Goal: Transaction & Acquisition: Book appointment/travel/reservation

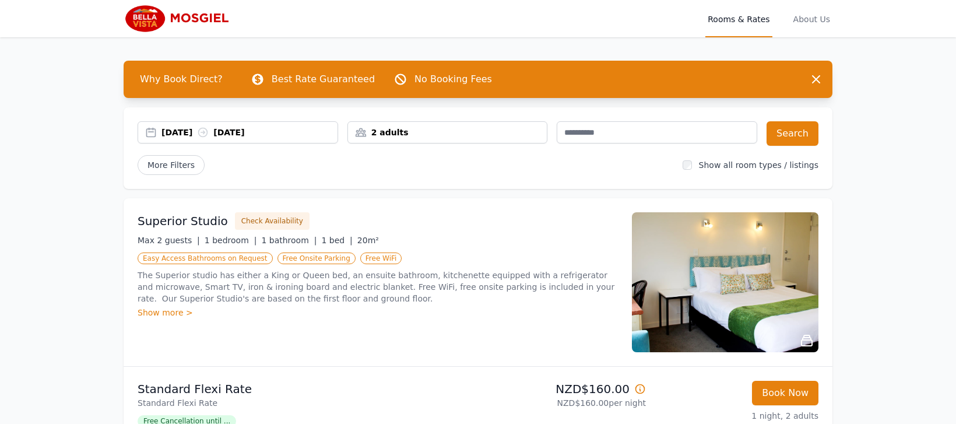
click at [174, 131] on div "[DATE] [DATE]" at bounding box center [249, 132] width 176 height 12
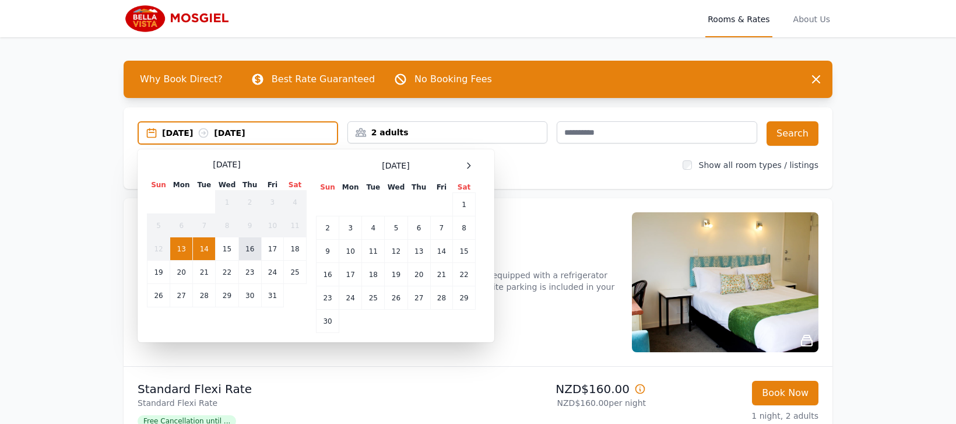
click at [248, 249] on td "16" at bounding box center [249, 248] width 23 height 23
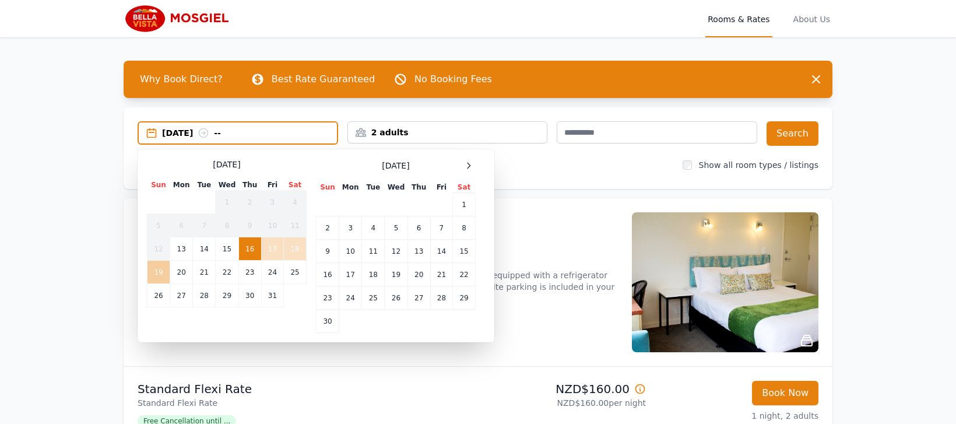
click at [155, 272] on td "19" at bounding box center [158, 271] width 23 height 23
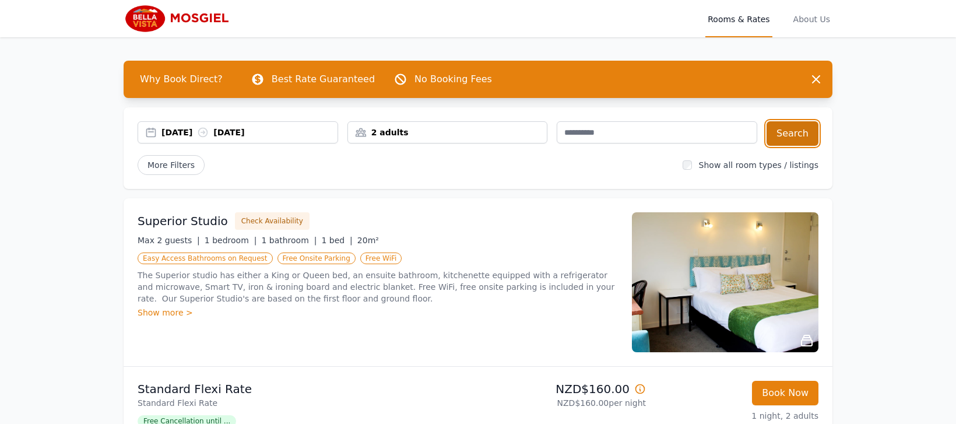
click at [790, 128] on button "Search" at bounding box center [792, 133] width 52 height 24
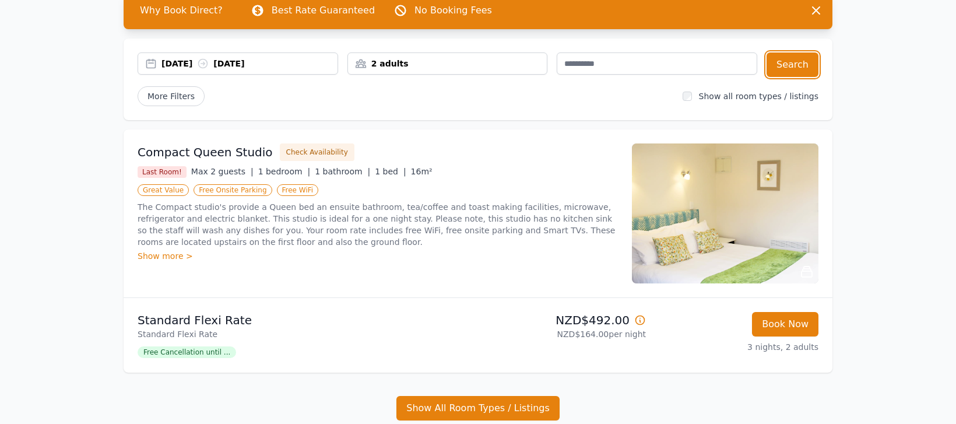
scroll to position [175, 0]
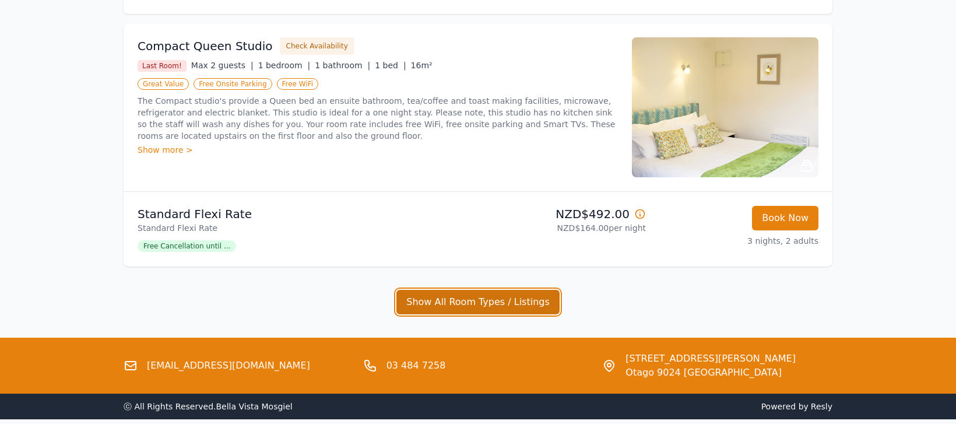
click at [459, 299] on button "Show All Room Types / Listings" at bounding box center [477, 302] width 163 height 24
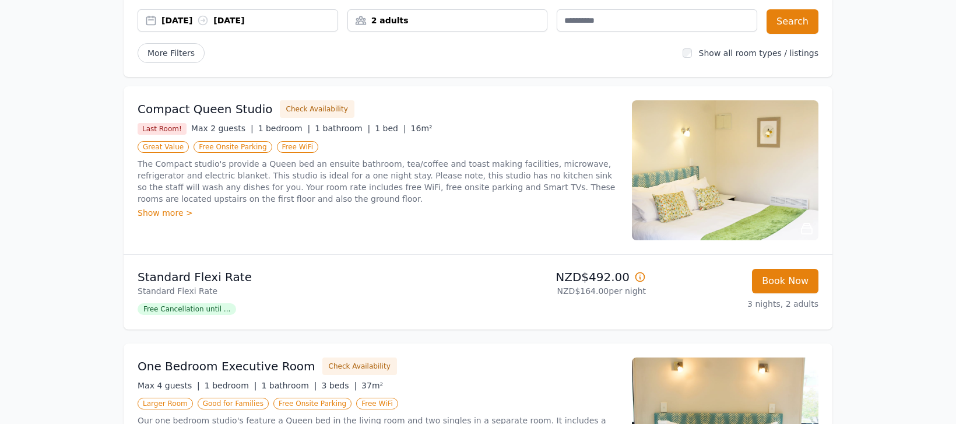
scroll to position [0, 0]
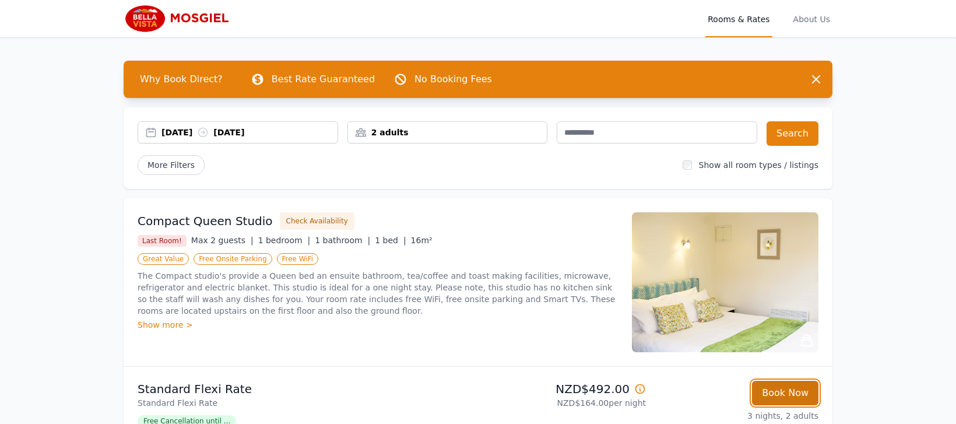
click at [783, 390] on button "Book Now" at bounding box center [785, 393] width 66 height 24
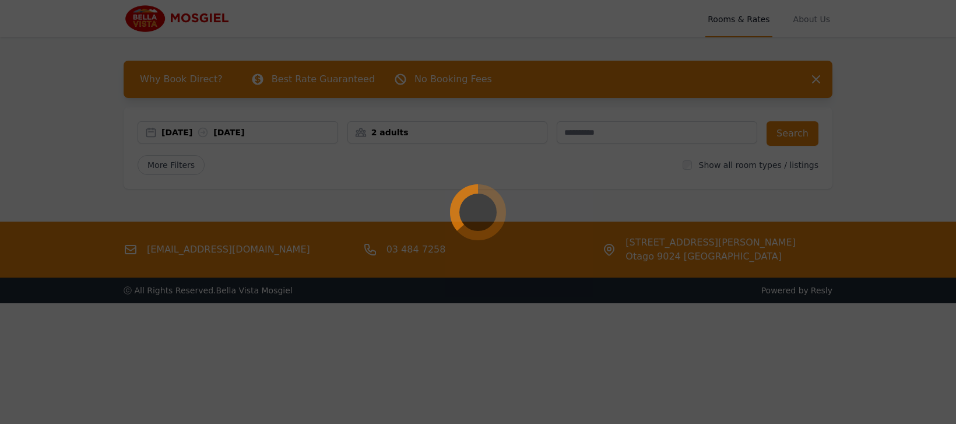
select select "**"
